Goal: Information Seeking & Learning: Learn about a topic

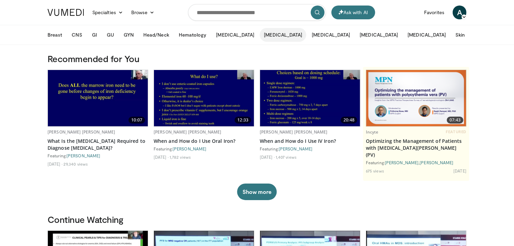
click at [260, 36] on button "[MEDICAL_DATA]" at bounding box center [283, 35] width 47 height 14
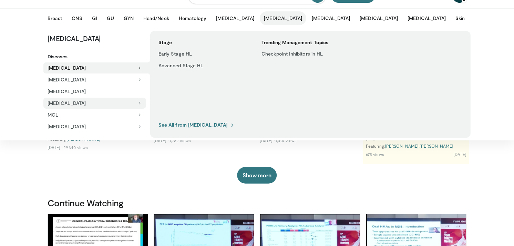
scroll to position [11, 0]
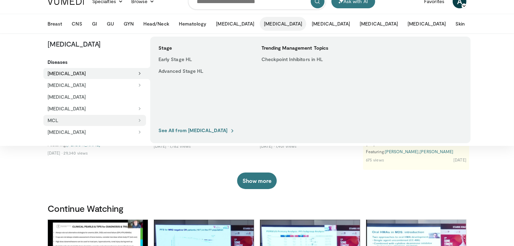
click at [142, 120] on icon at bounding box center [139, 120] width 5 height 5
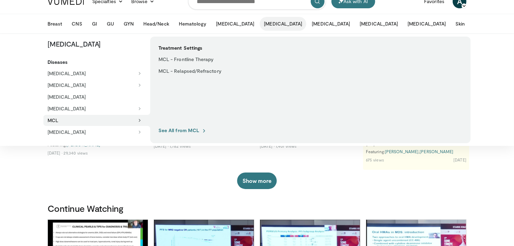
click at [178, 131] on link "See All from MCL" at bounding box center [183, 130] width 48 height 6
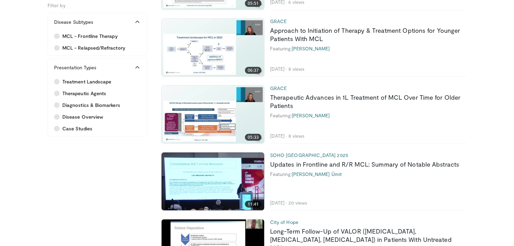
scroll to position [297, 0]
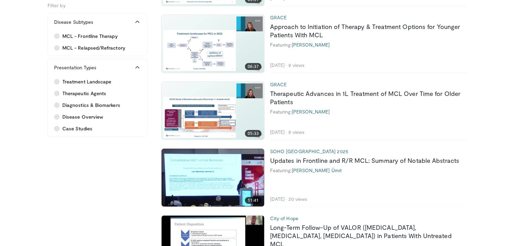
click at [247, 175] on img at bounding box center [213, 178] width 103 height 58
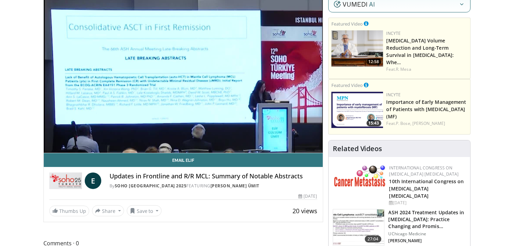
scroll to position [50, 0]
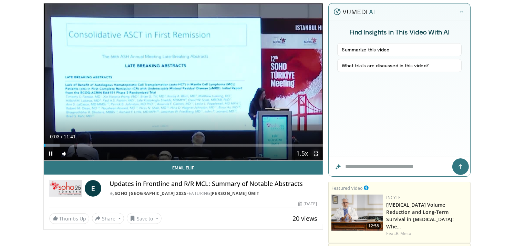
click at [312, 153] on span "Video Player" at bounding box center [316, 154] width 14 height 14
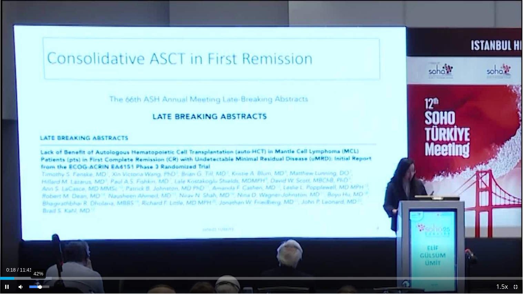
click at [37, 246] on div "42%" at bounding box center [39, 287] width 24 height 14
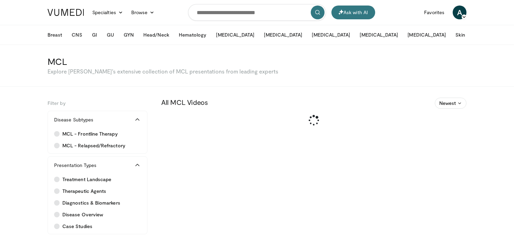
scroll to position [57, 0]
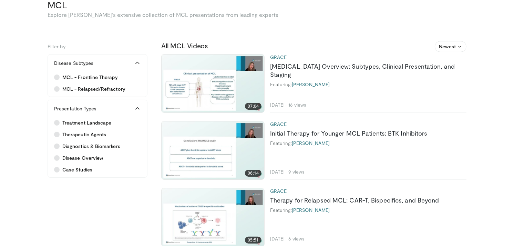
click at [227, 83] on img at bounding box center [213, 83] width 103 height 58
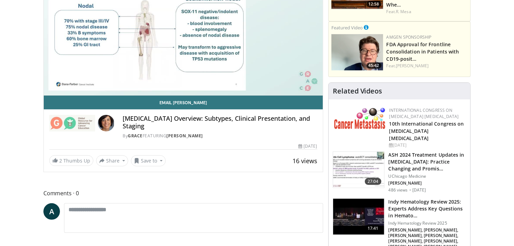
scroll to position [90, 0]
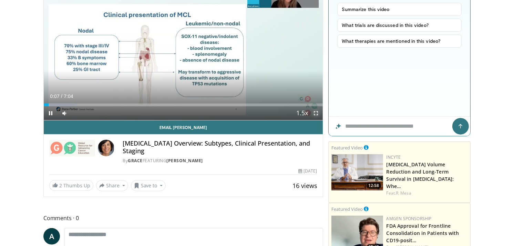
click at [316, 113] on span "Video Player" at bounding box center [316, 113] width 14 height 14
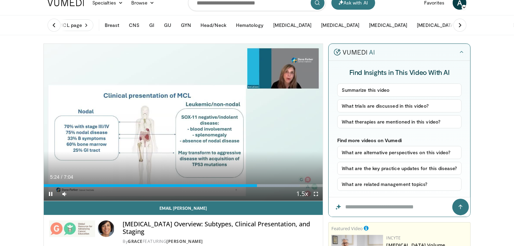
scroll to position [8, 0]
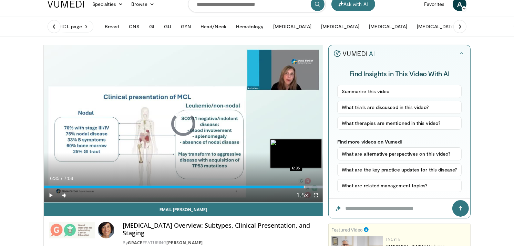
click at [304, 187] on div "Progress Bar" at bounding box center [304, 187] width 1 height 3
click at [308, 187] on div "Progress Bar" at bounding box center [308, 187] width 1 height 3
click at [312, 187] on div "Progress Bar" at bounding box center [312, 187] width 1 height 3
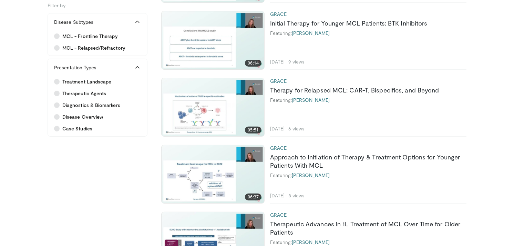
scroll to position [155, 0]
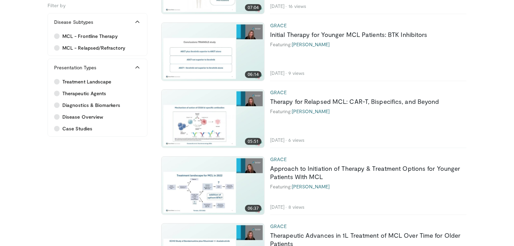
click at [205, 39] on img at bounding box center [213, 52] width 103 height 58
click at [235, 170] on img at bounding box center [213, 186] width 103 height 58
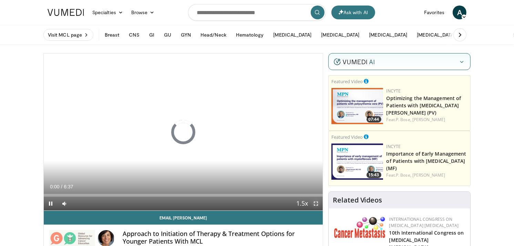
click at [313, 199] on span "Video Player" at bounding box center [316, 204] width 14 height 14
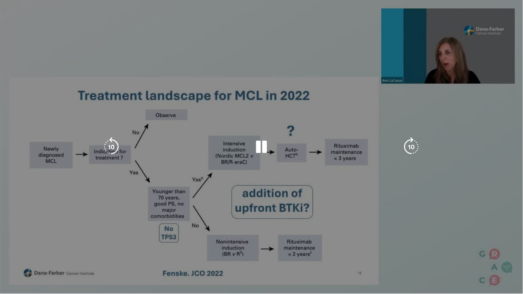
click at [423, 68] on div "30 seconds Tap to unmute" at bounding box center [261, 147] width 523 height 294
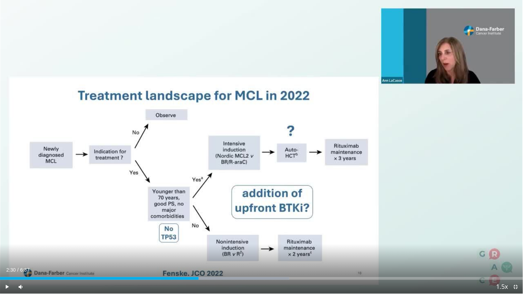
click at [423, 68] on div "30 seconds Tap to unmute" at bounding box center [261, 147] width 523 height 294
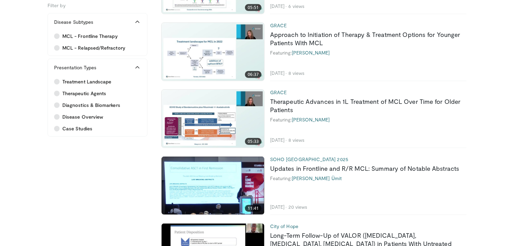
scroll to position [290, 0]
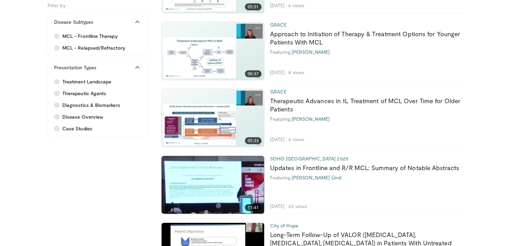
click at [233, 119] on img at bounding box center [213, 118] width 103 height 58
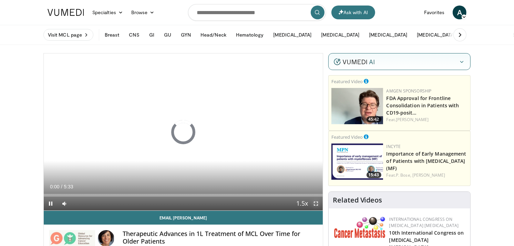
click at [315, 202] on span "Video Player" at bounding box center [316, 204] width 14 height 14
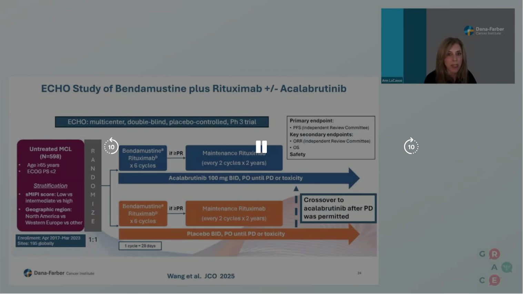
click at [483, 4] on div "10 seconds Tap to unmute" at bounding box center [261, 147] width 523 height 294
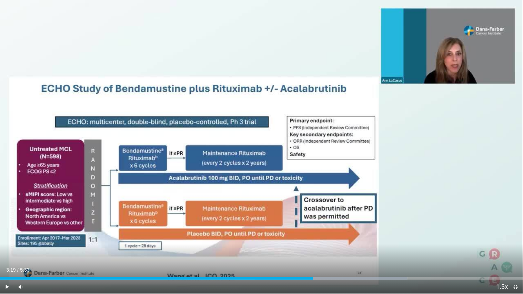
click at [483, 4] on div "10 seconds Tap to unmute" at bounding box center [261, 147] width 523 height 294
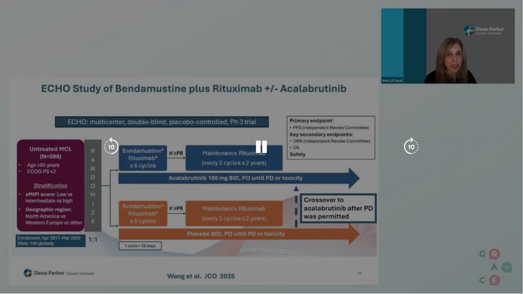
click at [480, 80] on div "10 seconds Tap to unmute" at bounding box center [261, 147] width 523 height 294
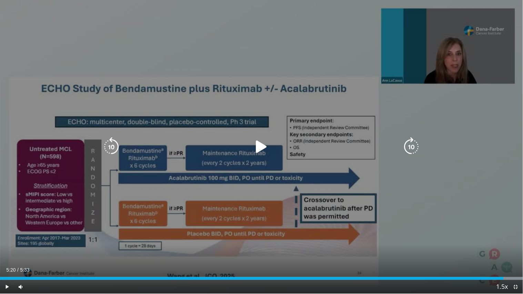
click at [480, 80] on div "10 seconds Tap to unmute" at bounding box center [261, 147] width 523 height 294
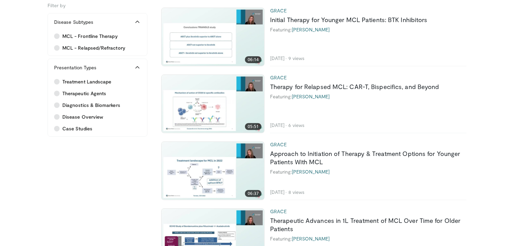
scroll to position [170, 0]
click at [235, 99] on img at bounding box center [213, 103] width 103 height 58
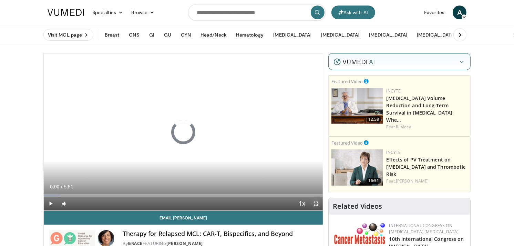
click at [317, 202] on span "Video Player" at bounding box center [316, 204] width 14 height 14
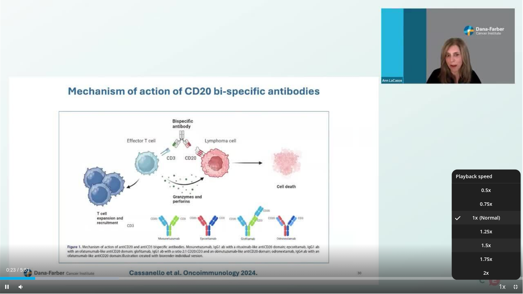
click at [480, 243] on li "1.5x" at bounding box center [486, 246] width 69 height 14
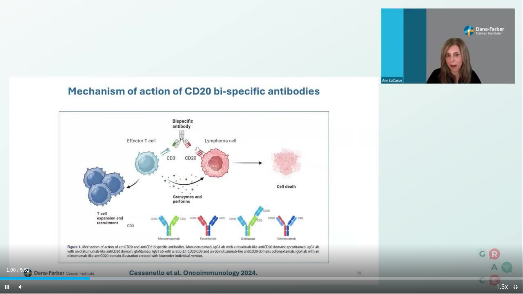
click at [480, 243] on div "10 seconds Tap to unmute" at bounding box center [261, 147] width 523 height 294
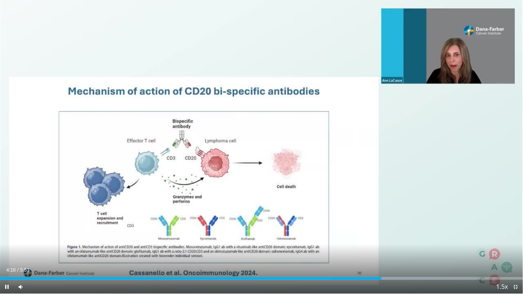
click at [480, 243] on div "40 seconds Tap to unmute" at bounding box center [261, 147] width 523 height 294
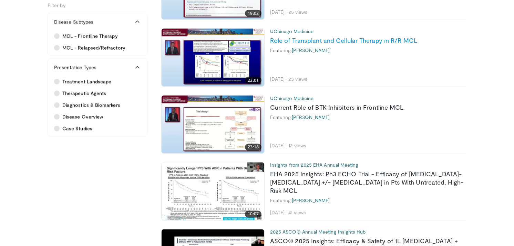
scroll to position [1021, 0]
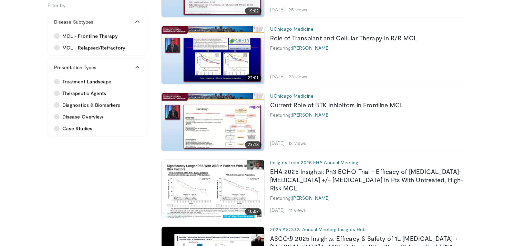
click at [305, 94] on link "UChicago Medicine" at bounding box center [291, 96] width 43 height 6
click at [287, 104] on link "Current Role of BTK Inhibitors in Frontline MCL" at bounding box center [337, 105] width 134 height 8
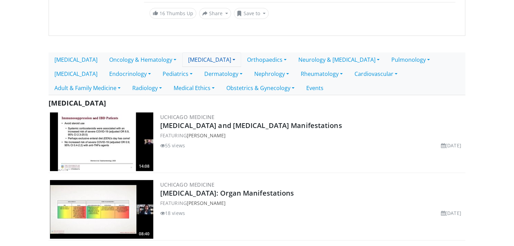
scroll to position [105, 0]
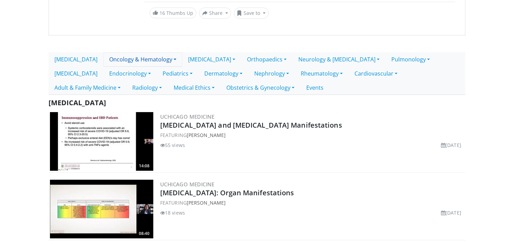
click at [136, 61] on link "Oncology & Hematology" at bounding box center [142, 59] width 79 height 14
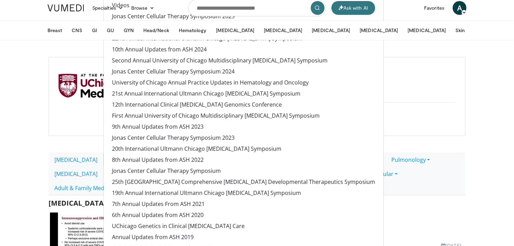
scroll to position [0, 0]
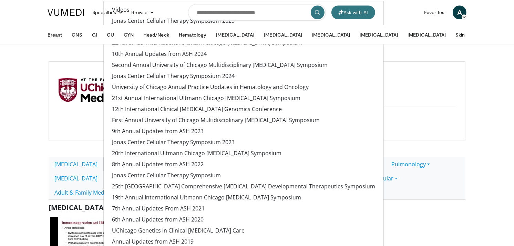
click at [420, 130] on div "UChicago Medicine [URL][DOMAIN_NAME] 16 Thumbs Up Share UChicago Medicine... × …" at bounding box center [257, 100] width 417 height 79
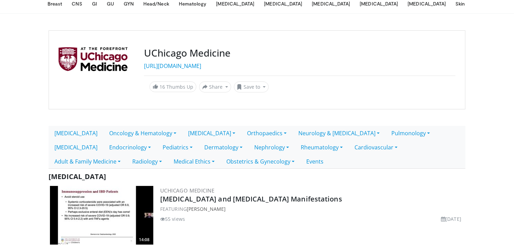
scroll to position [18, 0]
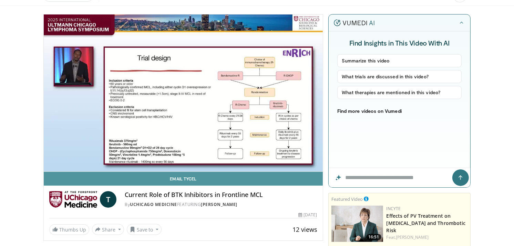
scroll to position [40, 0]
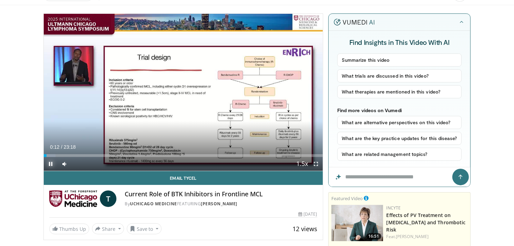
click at [49, 164] on span "Video Player" at bounding box center [51, 164] width 14 height 14
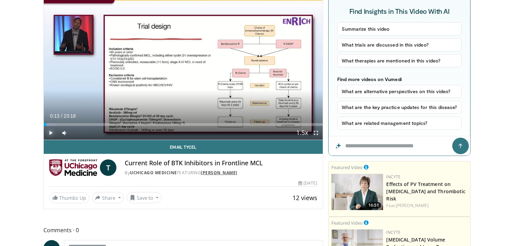
scroll to position [80, 0]
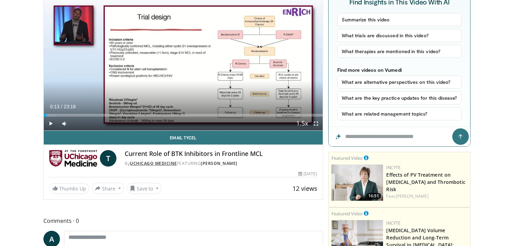
click at [148, 162] on link "UChicago Medicine" at bounding box center [153, 163] width 47 height 6
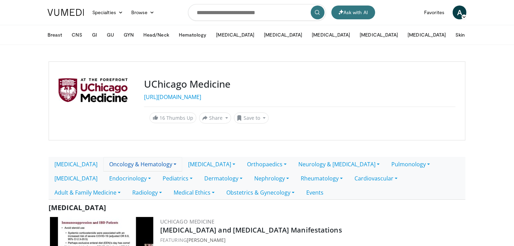
click at [154, 166] on link "Oncology & Hematology" at bounding box center [142, 164] width 79 height 14
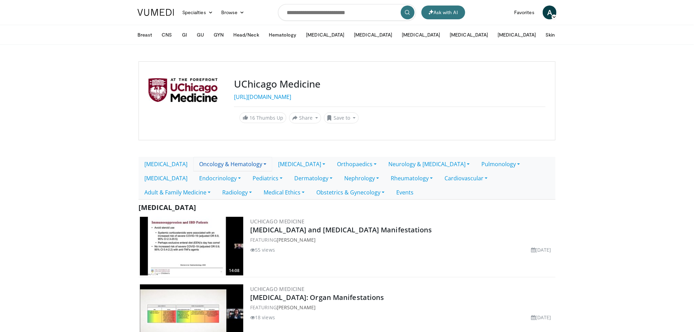
click at [227, 164] on link "Oncology & Hematology" at bounding box center [232, 164] width 79 height 14
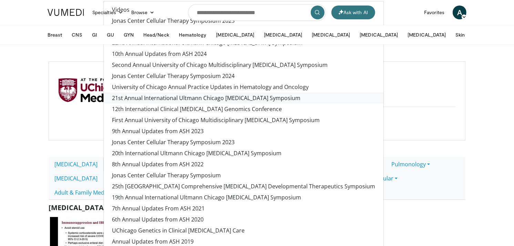
click at [152, 100] on link "21st Annual International Ultmann Chicago [MEDICAL_DATA] Symposium" at bounding box center [244, 97] width 280 height 11
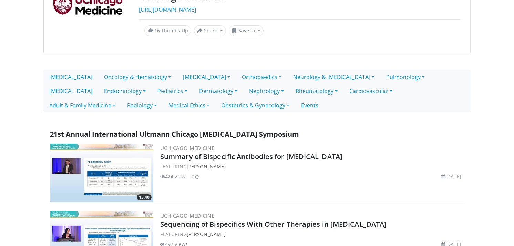
scroll to position [105, 0]
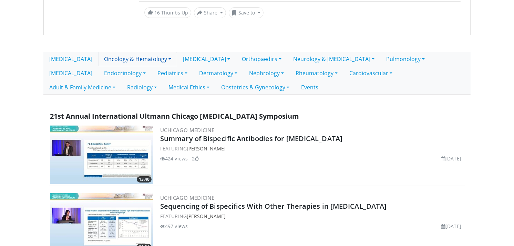
click at [146, 63] on link "Oncology & Hematology" at bounding box center [137, 59] width 79 height 14
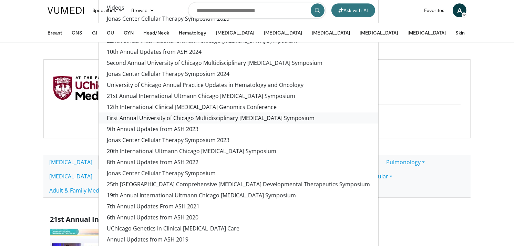
scroll to position [0, 0]
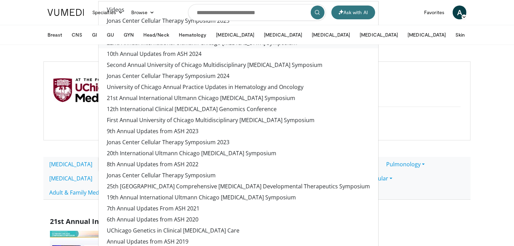
click at [99, 47] on link "22nd Annual International Ultmann Chicago [MEDICAL_DATA] Symposium" at bounding box center [239, 42] width 280 height 11
